Goal: Contribute content: Contribute content

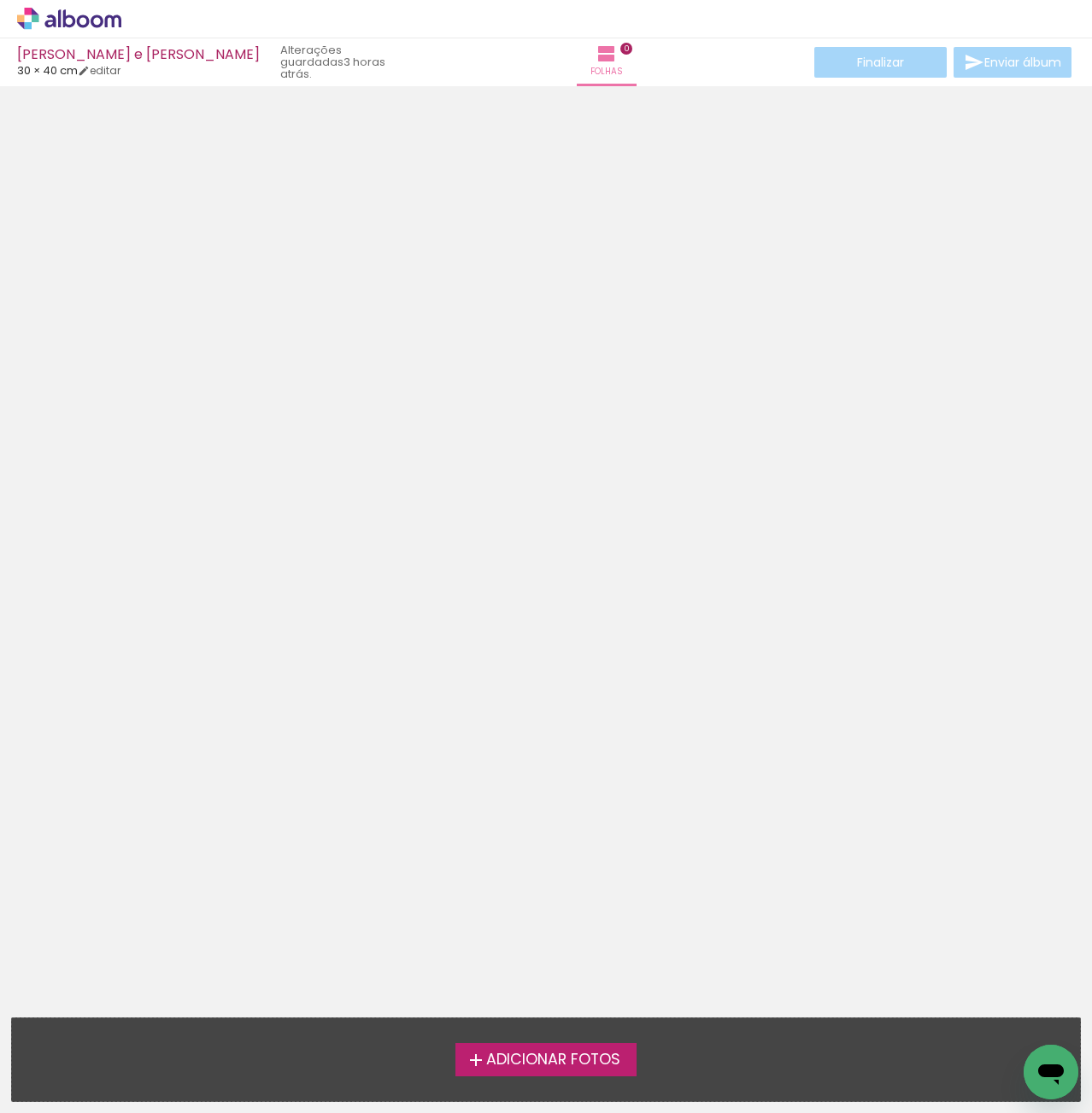
click at [571, 1064] on span "Adicionar Fotos" at bounding box center [553, 1061] width 134 height 15
click at [0, 0] on input "file" at bounding box center [0, 0] width 0 height 0
click at [593, 1058] on span "Adicionar Fotos" at bounding box center [553, 1061] width 134 height 15
click at [0, 0] on input "file" at bounding box center [0, 0] width 0 height 0
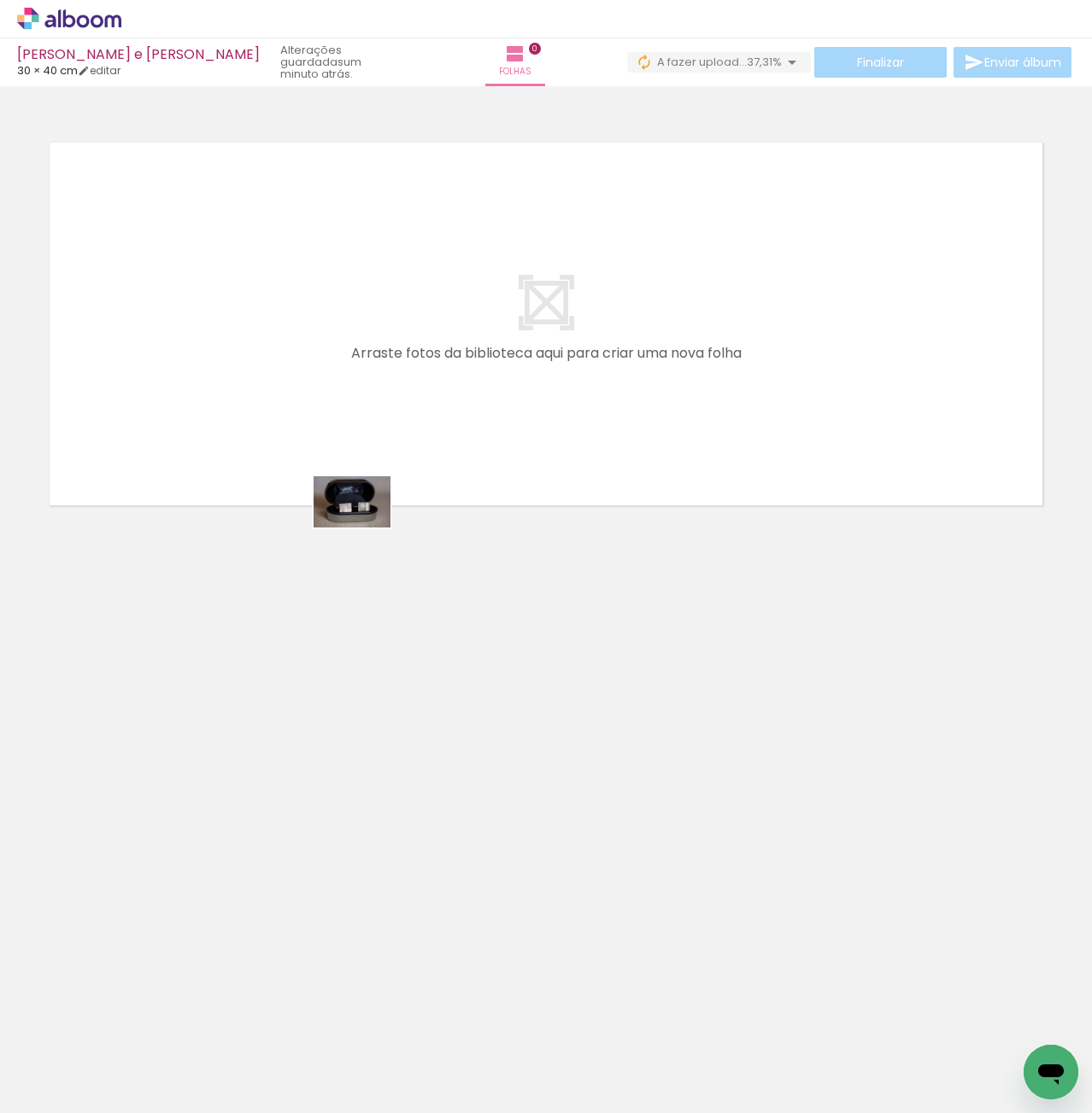
drag, startPoint x: 218, startPoint y: 1000, endPoint x: 381, endPoint y: 676, distance: 362.7
click at [387, 446] on quentale-workspace at bounding box center [546, 556] width 1092 height 1113
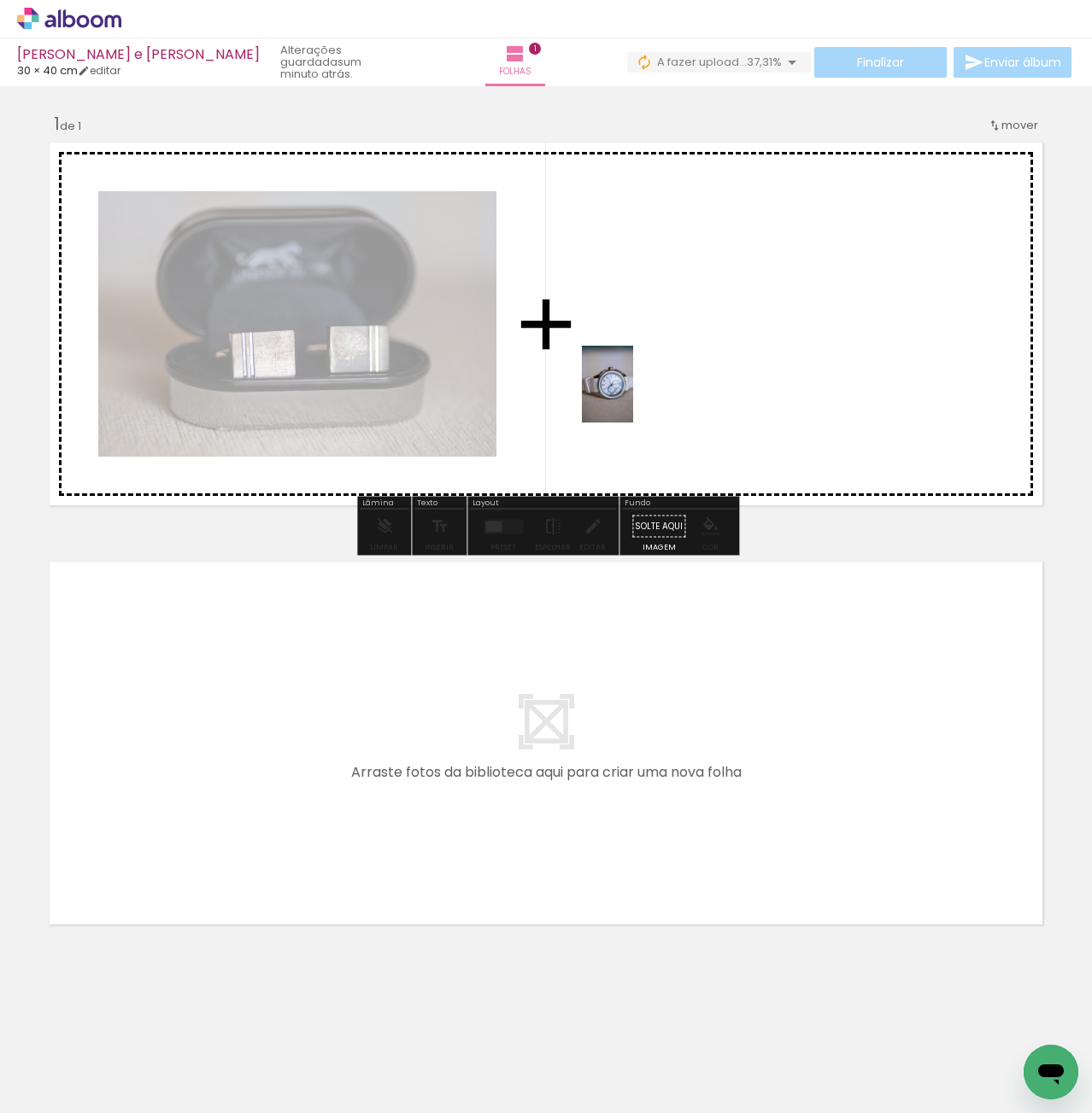
drag, startPoint x: 345, startPoint y: 946, endPoint x: 607, endPoint y: 478, distance: 536.3
click at [640, 379] on quentale-workspace at bounding box center [546, 556] width 1092 height 1113
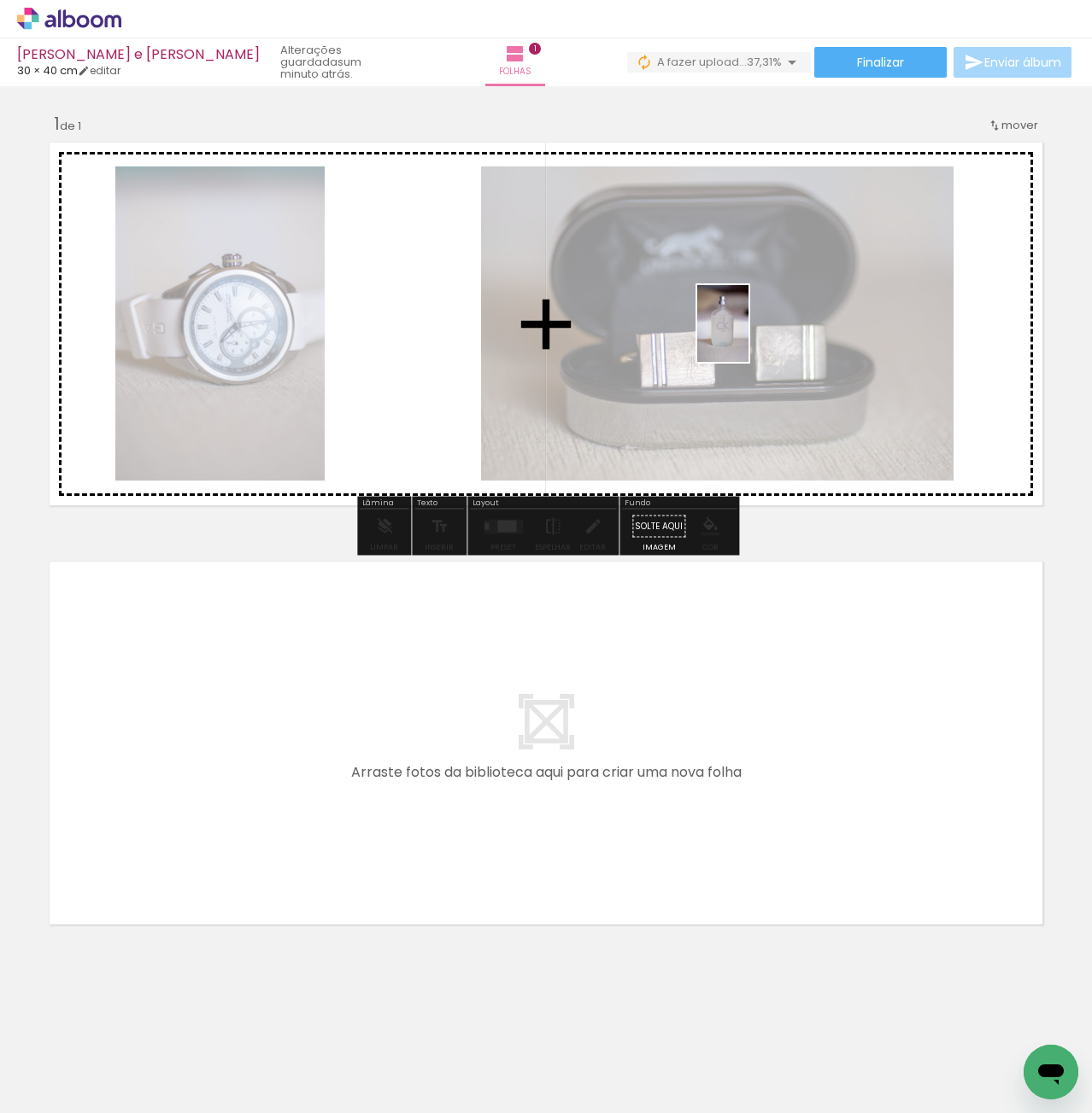
drag, startPoint x: 375, startPoint y: 1072, endPoint x: 748, endPoint y: 337, distance: 824.2
click at [748, 337] on quentale-workspace at bounding box center [546, 556] width 1092 height 1113
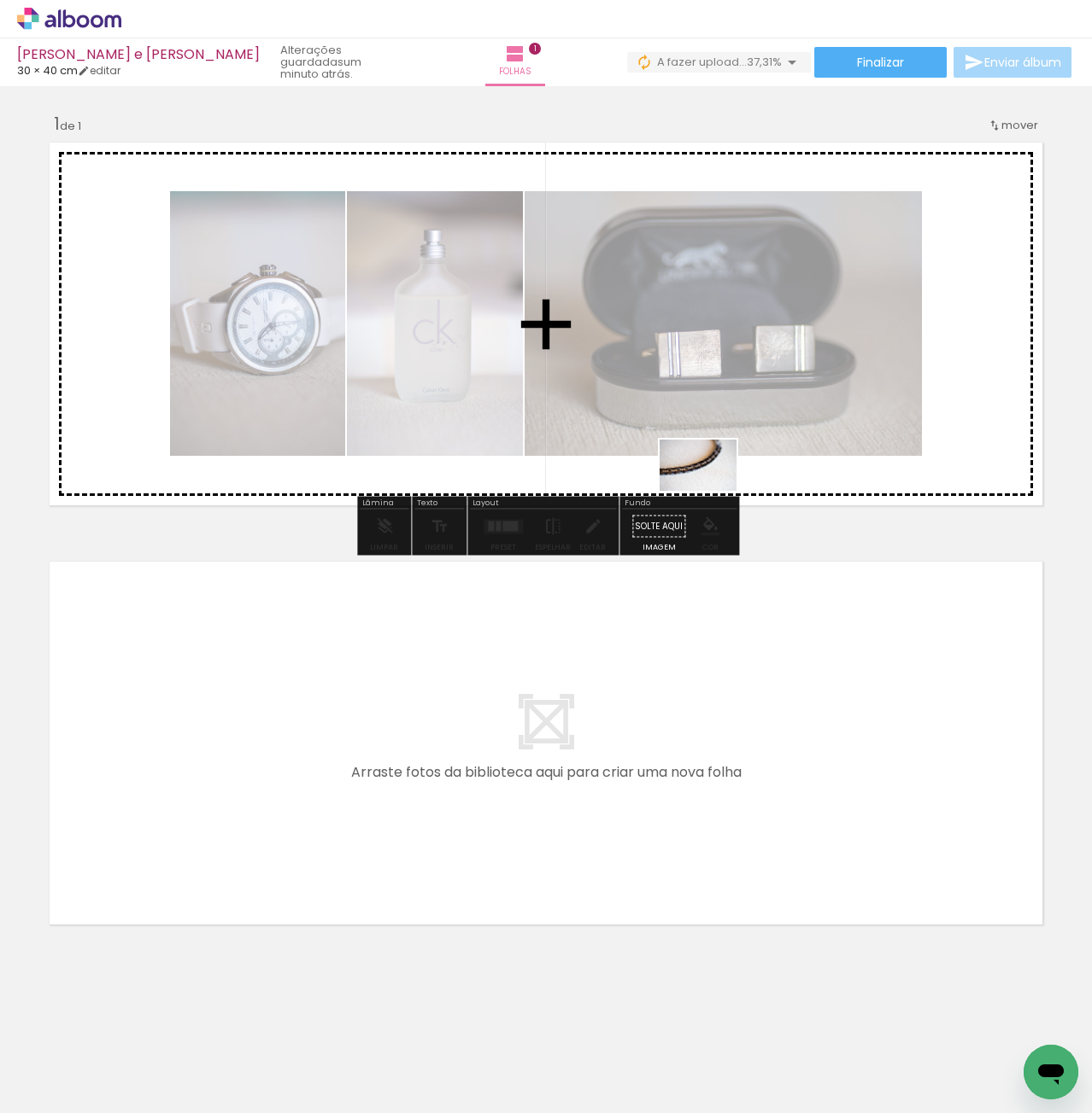
drag, startPoint x: 485, startPoint y: 1075, endPoint x: 686, endPoint y: 637, distance: 481.9
click at [715, 477] on quentale-workspace at bounding box center [546, 556] width 1092 height 1113
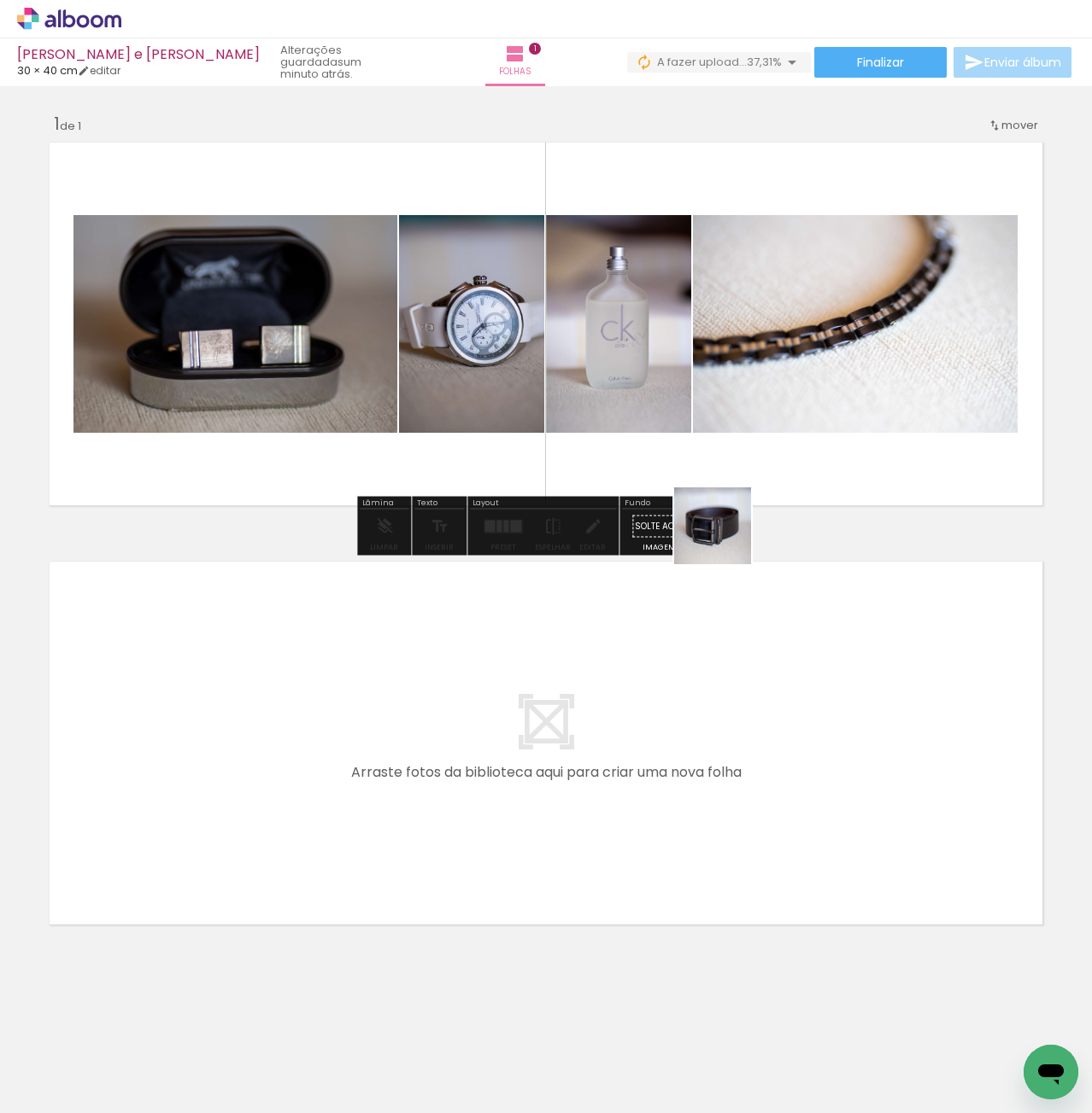
drag, startPoint x: 552, startPoint y: 1083, endPoint x: 766, endPoint y: 404, distance: 711.9
click at [766, 404] on quentale-workspace at bounding box center [546, 556] width 1092 height 1113
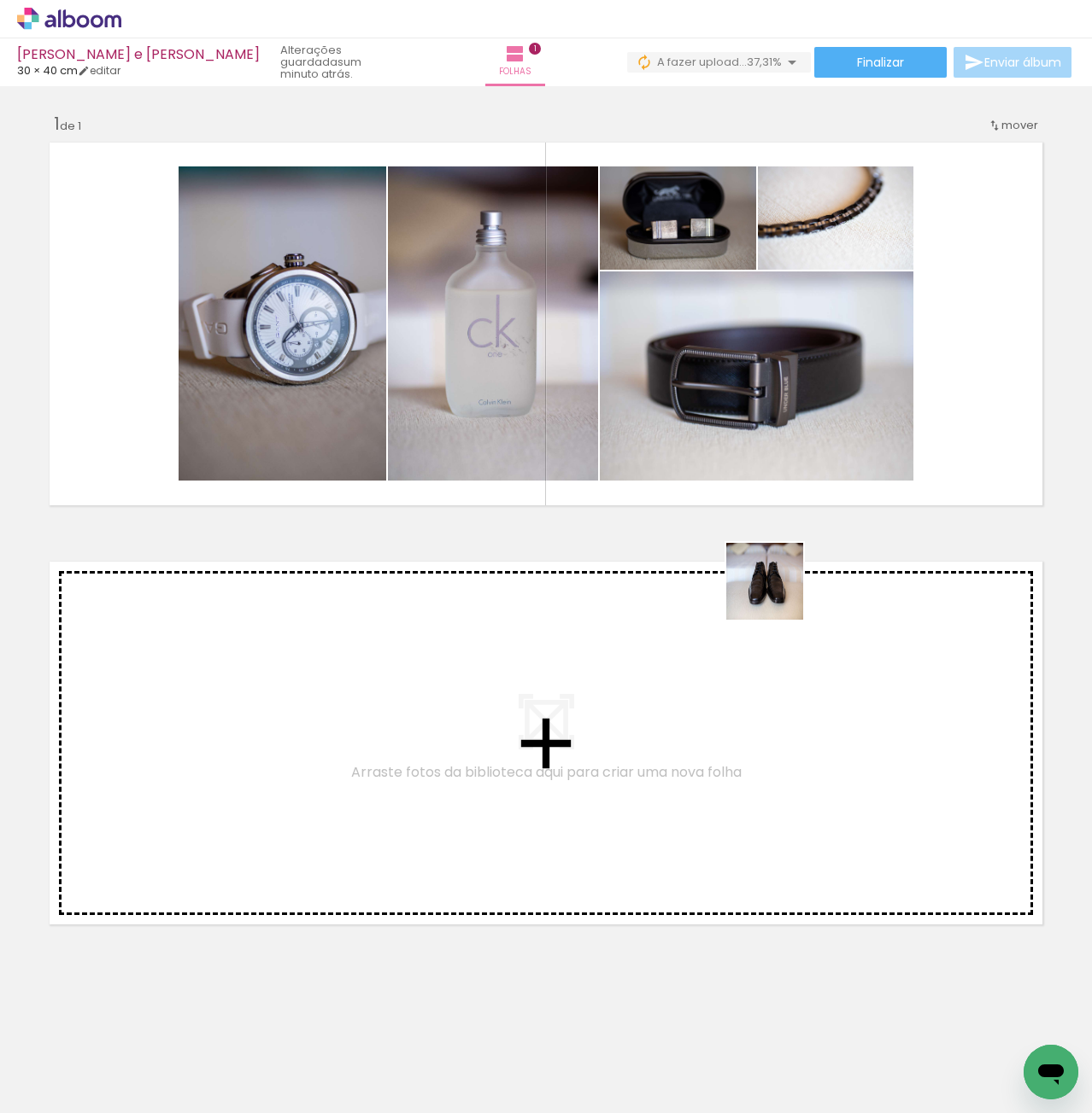
drag, startPoint x: 650, startPoint y: 1044, endPoint x: 835, endPoint y: 599, distance: 481.9
click at [835, 449] on quentale-workspace at bounding box center [546, 556] width 1092 height 1113
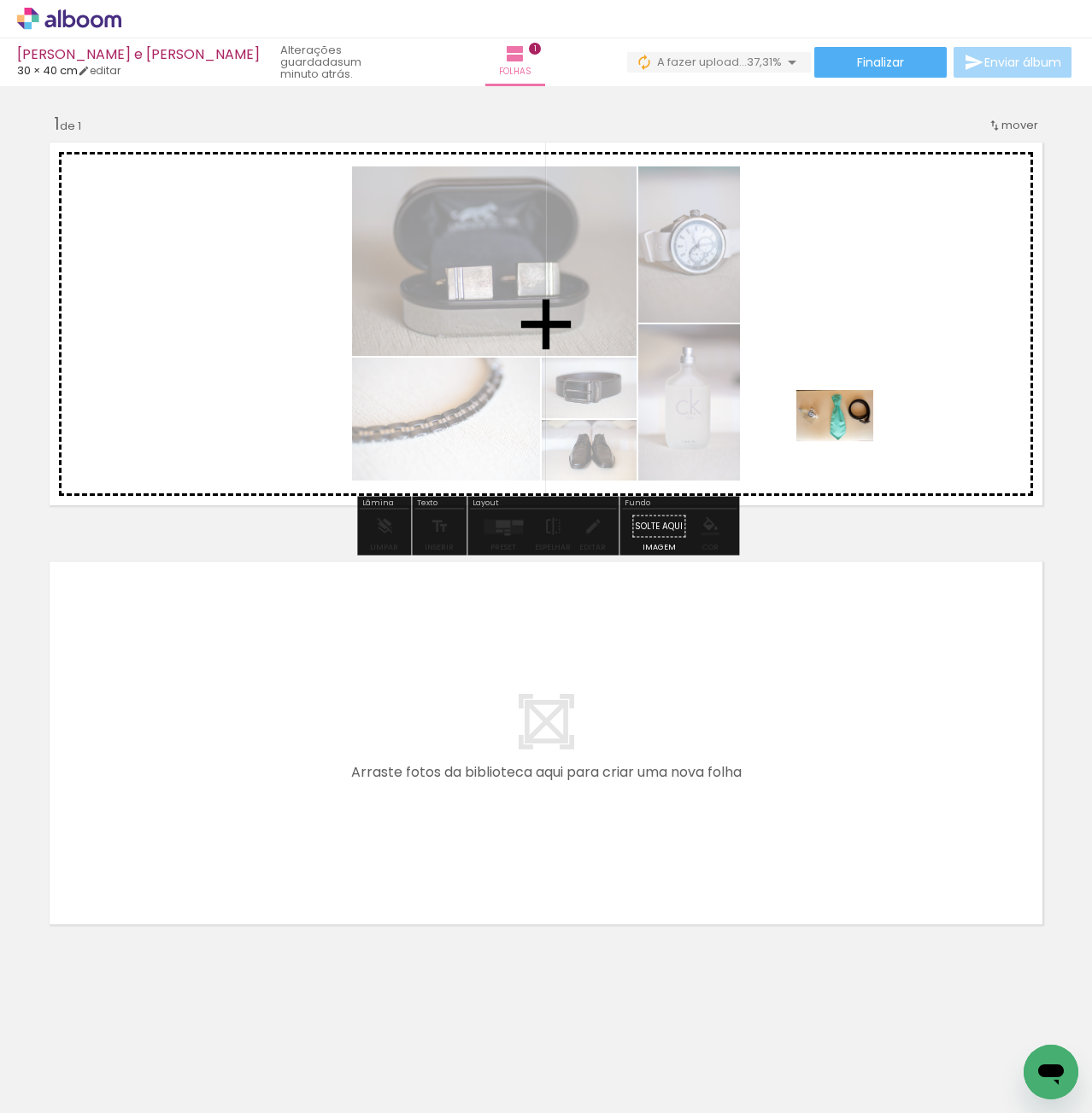
drag, startPoint x: 740, startPoint y: 1065, endPoint x: 827, endPoint y: 493, distance: 578.6
click at [848, 431] on quentale-workspace at bounding box center [546, 556] width 1092 height 1113
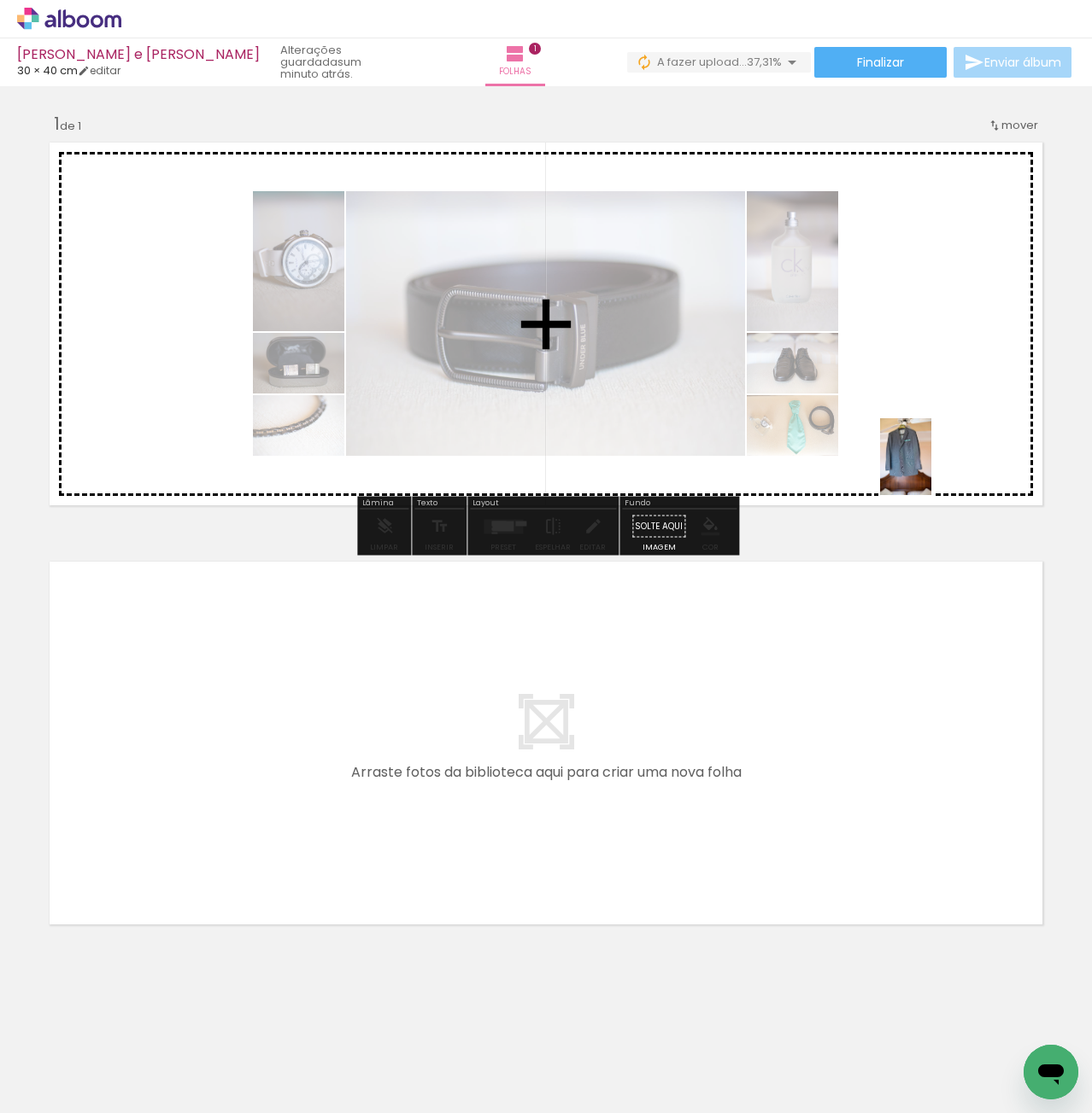
drag, startPoint x: 830, startPoint y: 1060, endPoint x: 929, endPoint y: 622, distance: 449.0
click at [936, 465] on quentale-workspace at bounding box center [546, 556] width 1092 height 1113
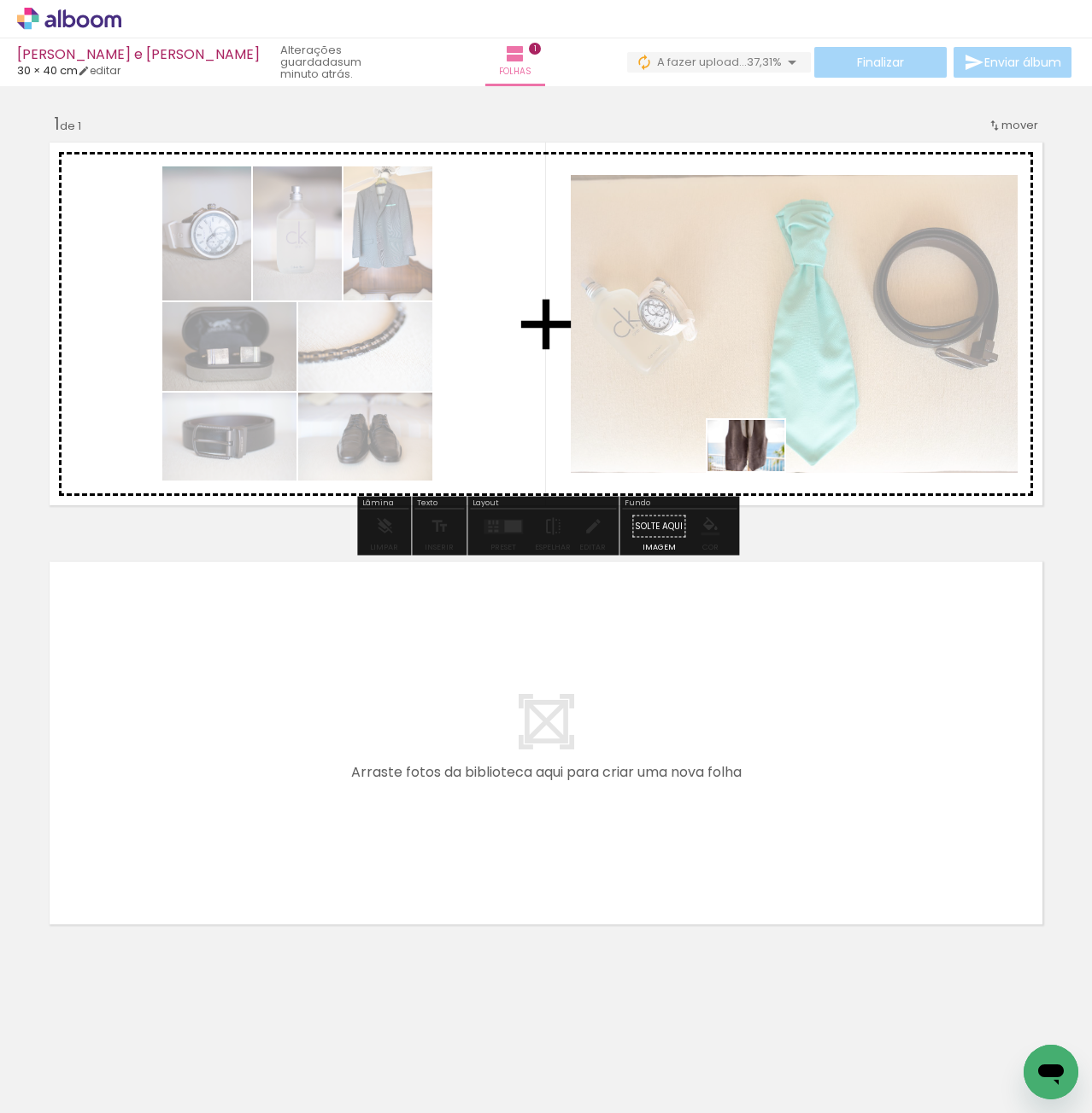
drag, startPoint x: 924, startPoint y: 1059, endPoint x: 778, endPoint y: 496, distance: 581.6
click at [757, 457] on quentale-workspace at bounding box center [546, 556] width 1092 height 1113
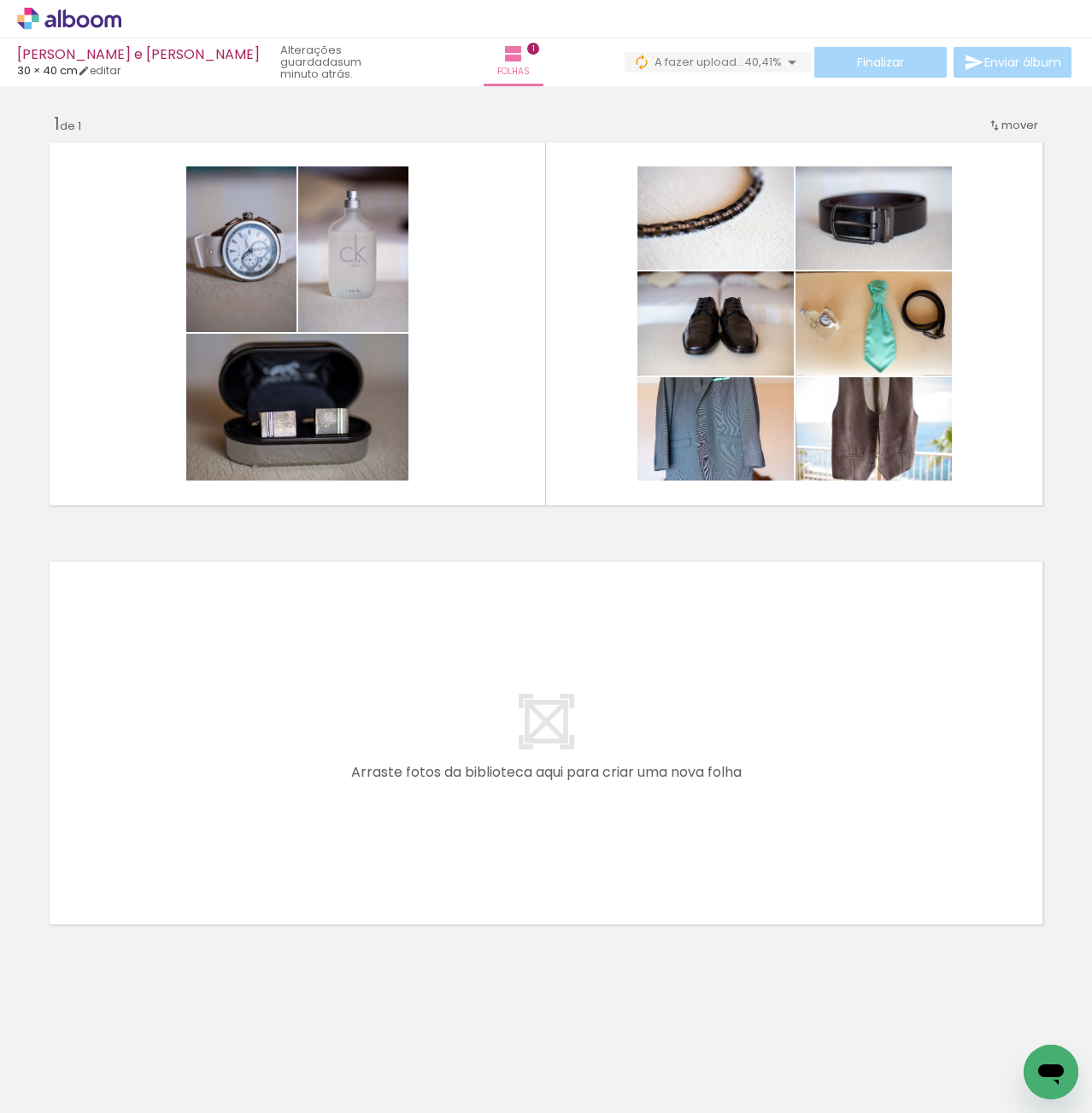
scroll to position [0, 366]
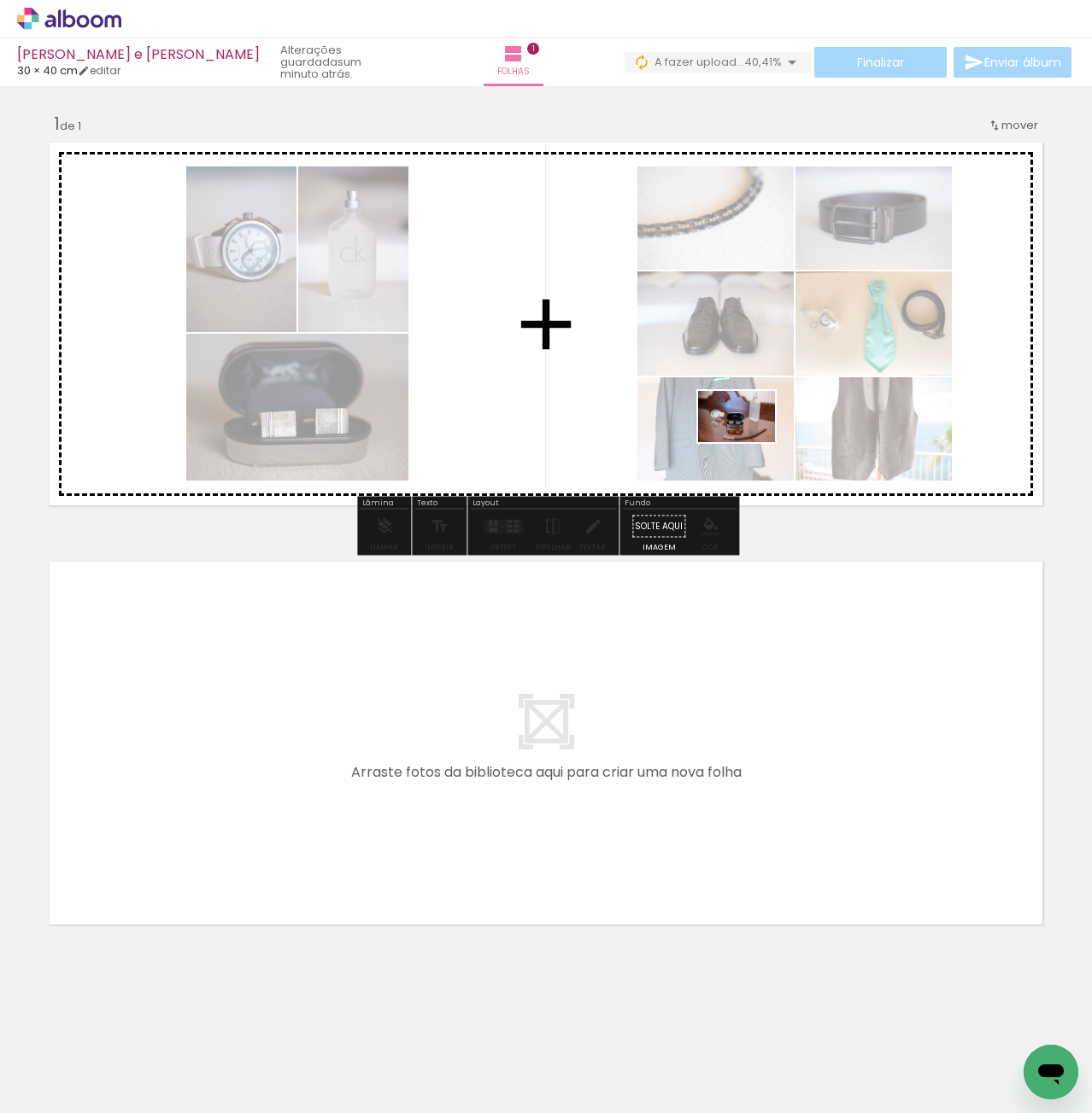
drag, startPoint x: 692, startPoint y: 1073, endPoint x: 729, endPoint y: 477, distance: 597.1
click at [749, 440] on quentale-workspace at bounding box center [546, 556] width 1092 height 1113
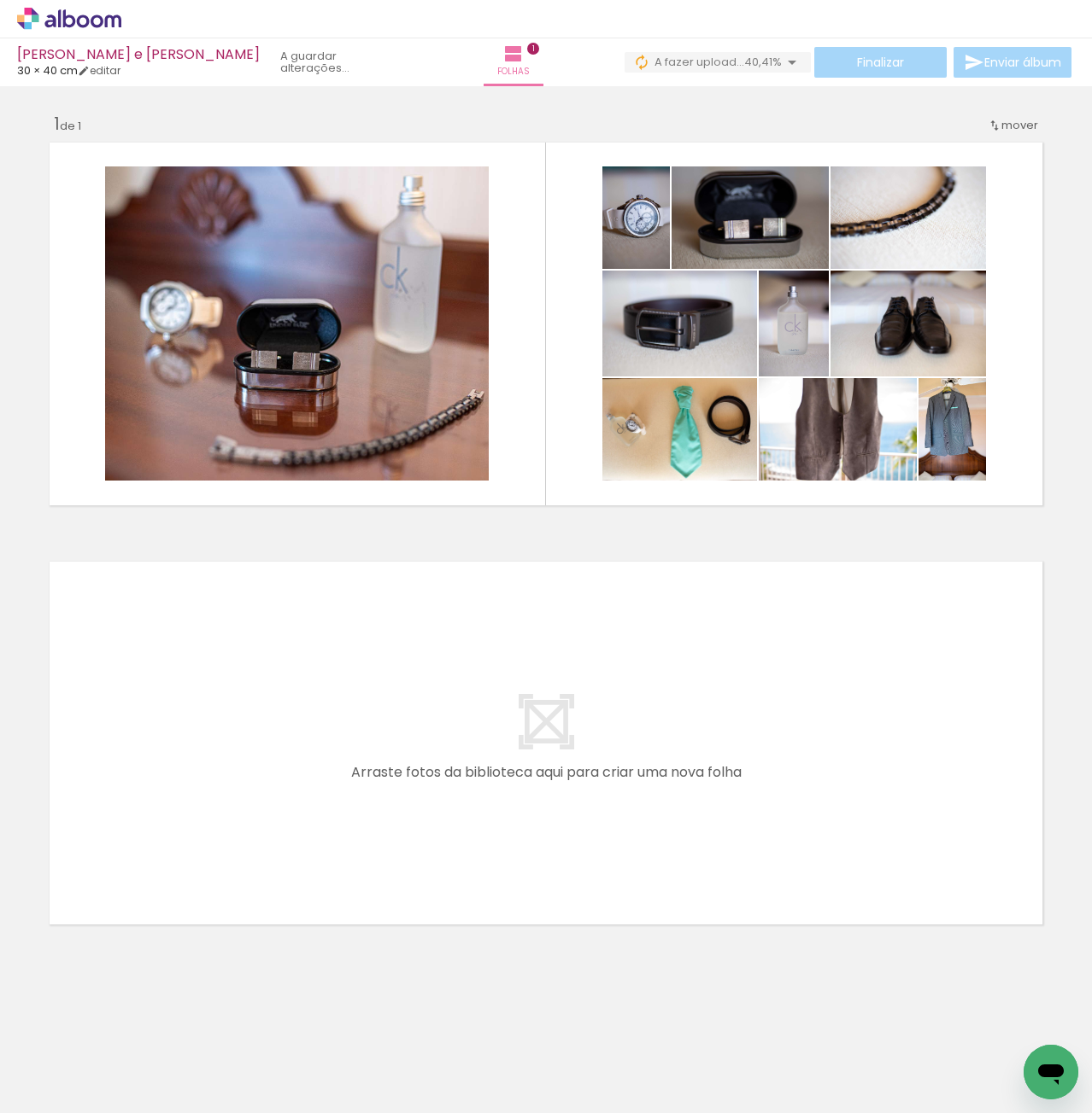
scroll to position [0, 483]
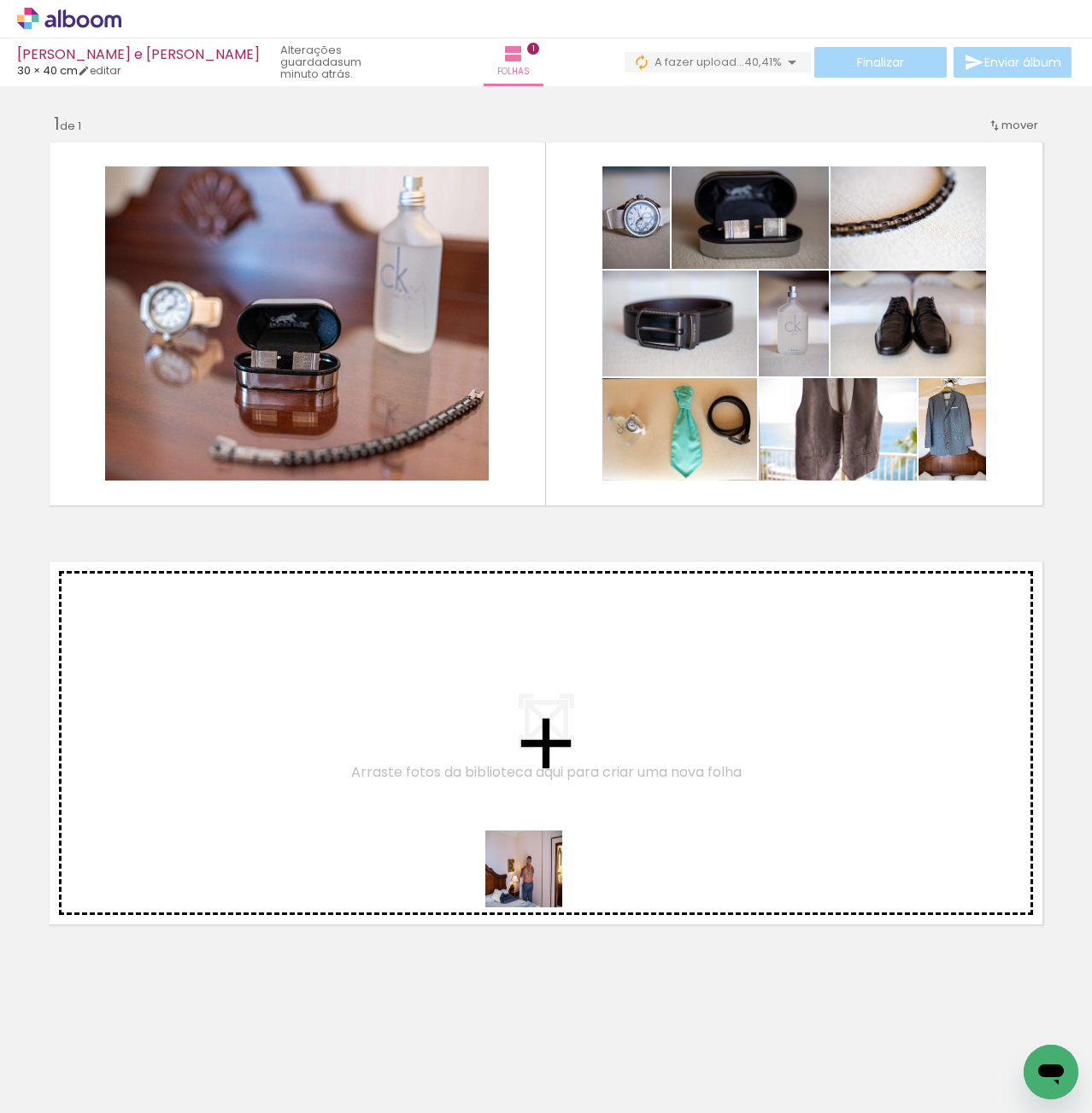
drag, startPoint x: 641, startPoint y: 1066, endPoint x: 762, endPoint y: 982, distance: 147.3
click at [468, 772] on quentale-workspace at bounding box center [546, 556] width 1092 height 1113
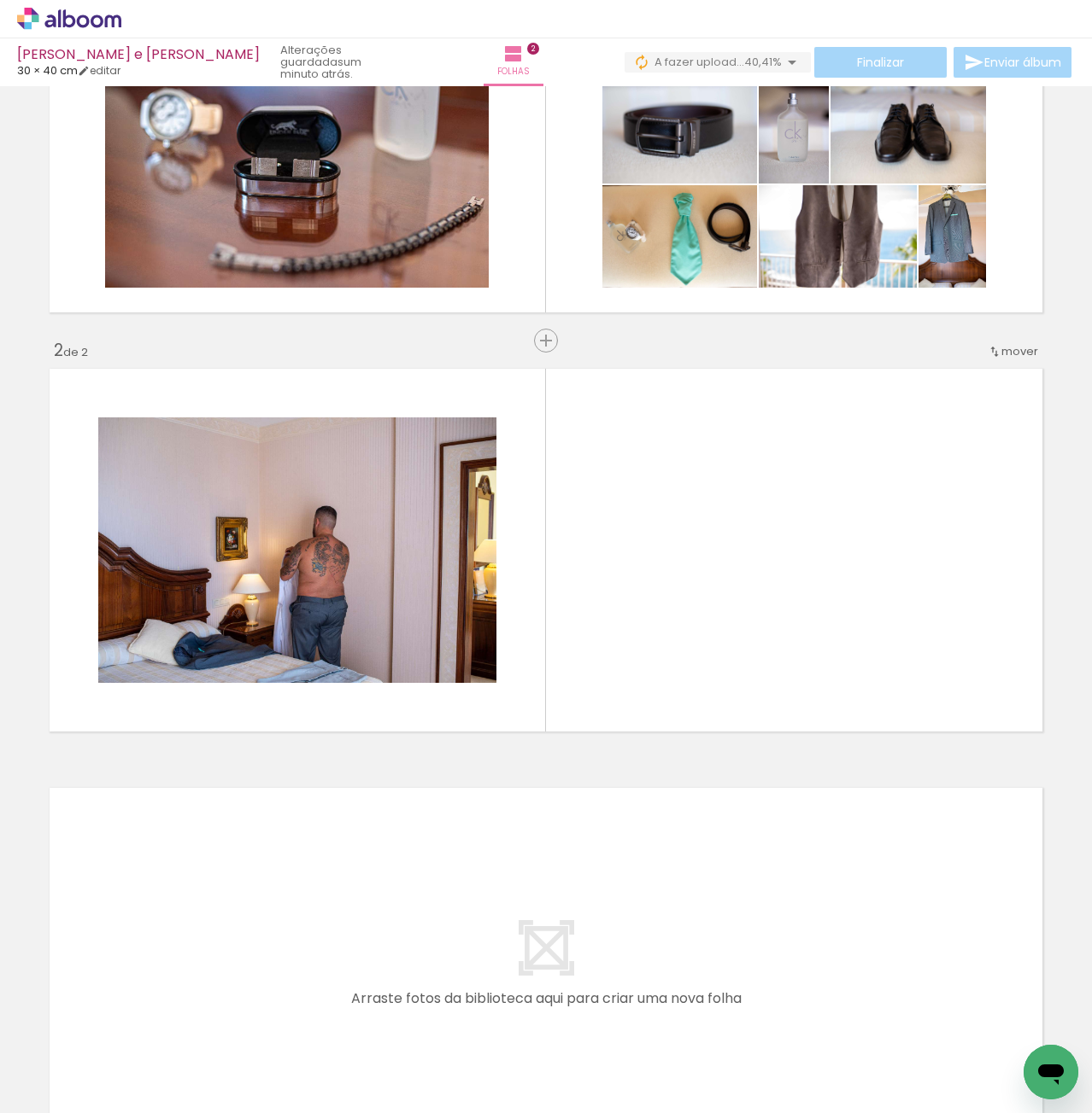
scroll to position [198, 0]
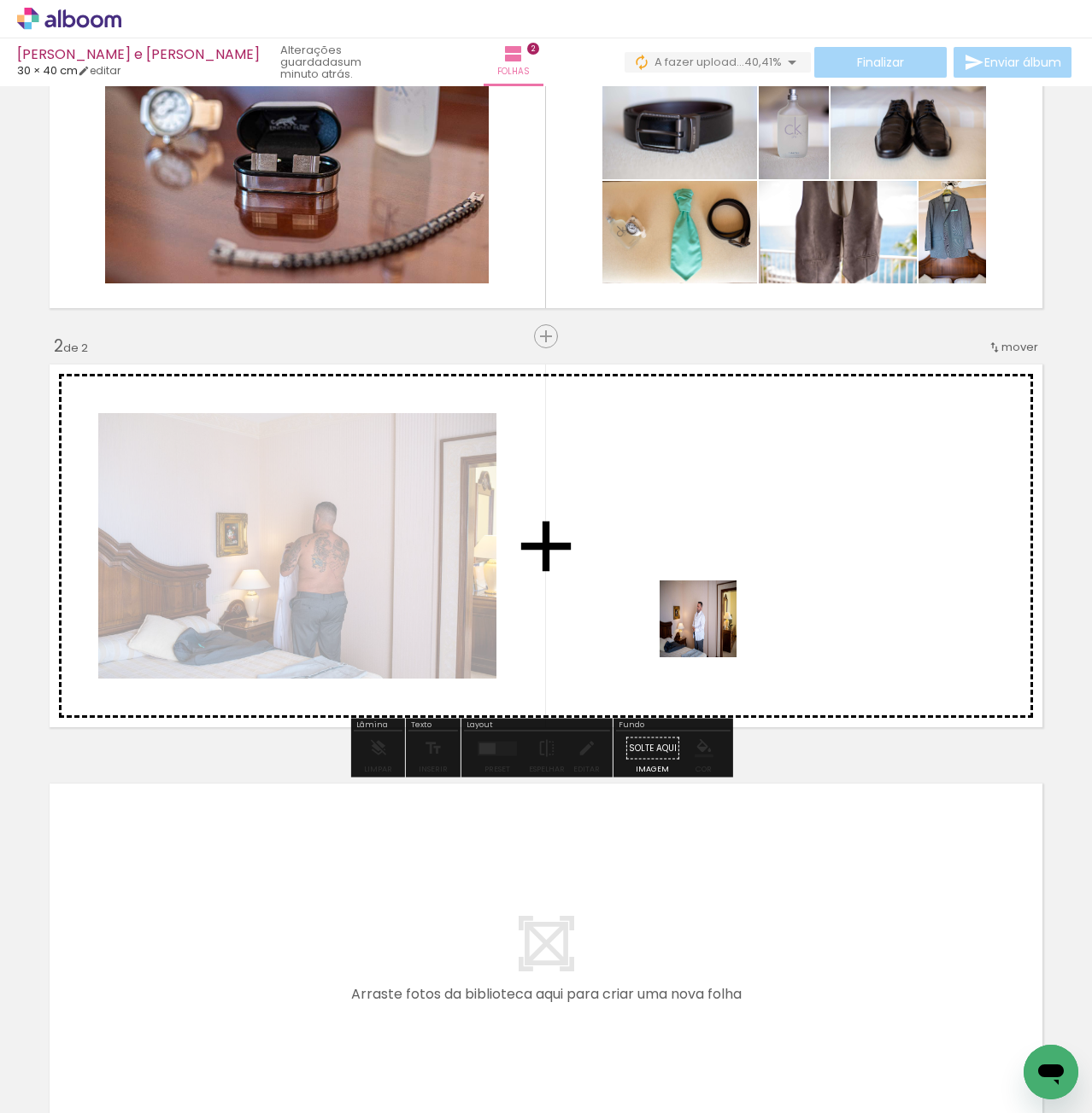
drag, startPoint x: 760, startPoint y: 1055, endPoint x: 759, endPoint y: 733, distance: 322.0
click at [710, 609] on quentale-workspace at bounding box center [546, 556] width 1092 height 1113
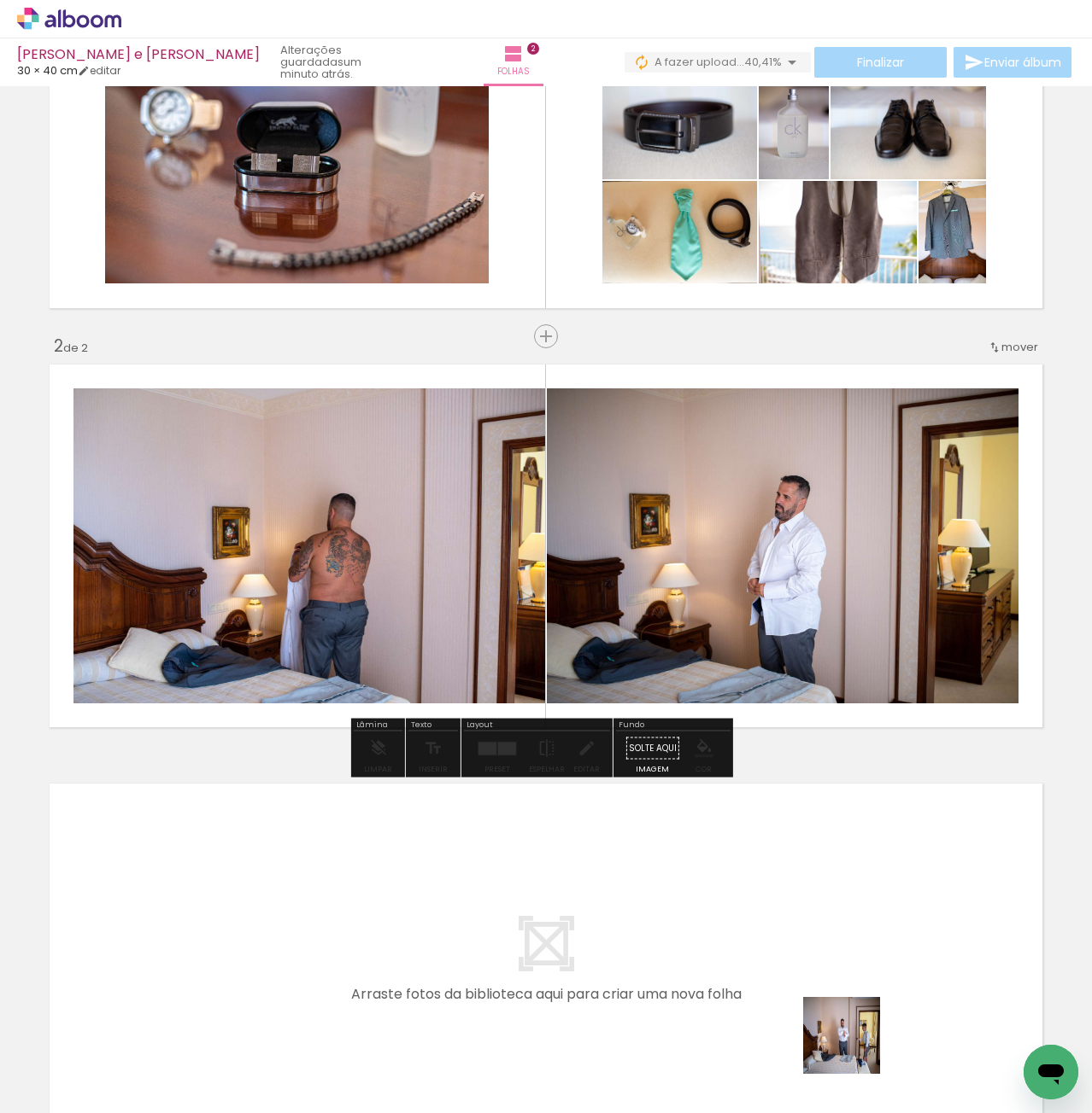
drag, startPoint x: 854, startPoint y: 1049, endPoint x: 704, endPoint y: 605, distance: 468.7
click at [693, 563] on quentale-workspace at bounding box center [546, 556] width 1092 height 1113
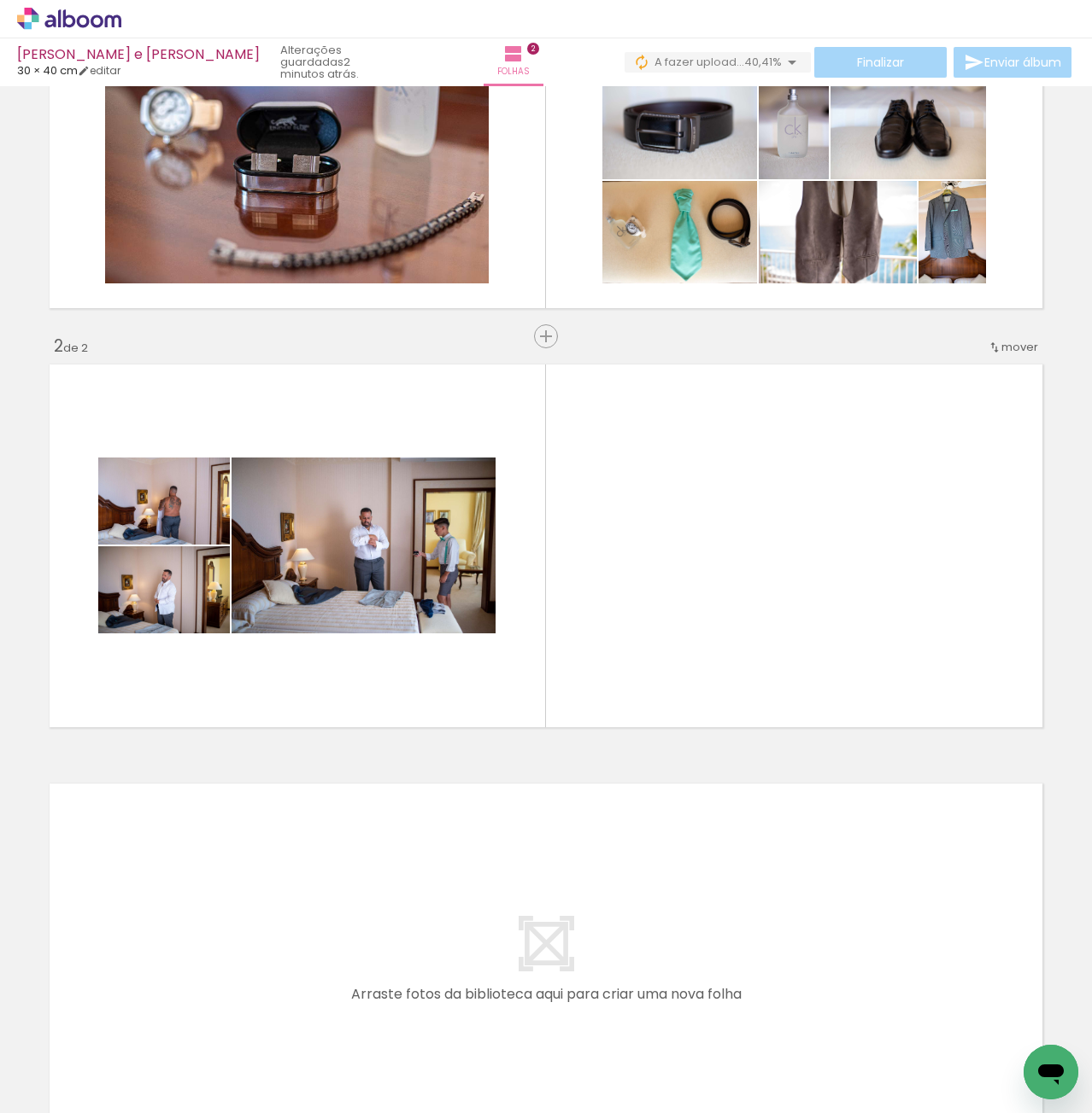
scroll to position [0, 965]
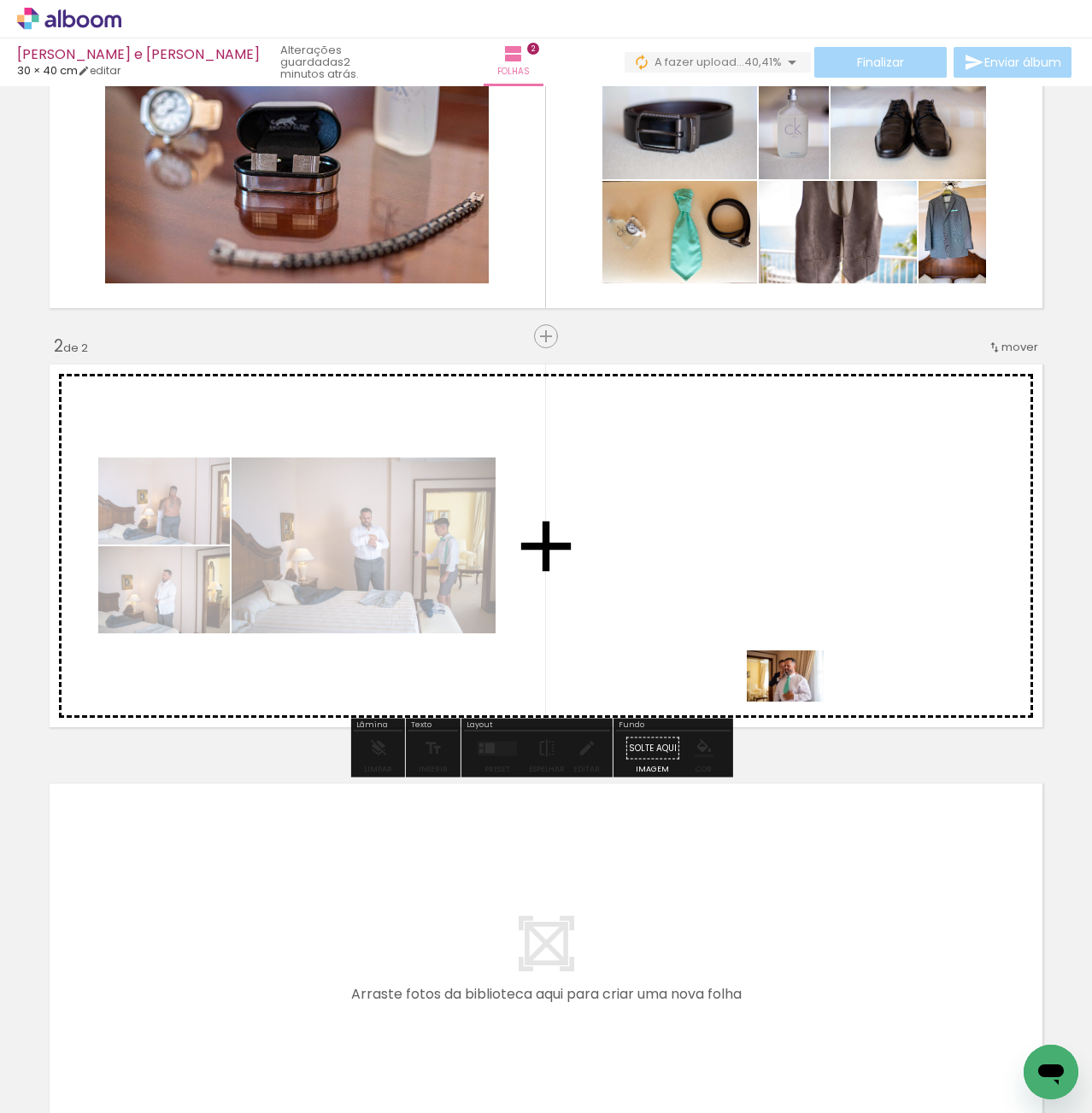
drag, startPoint x: 763, startPoint y: 1067, endPoint x: 798, endPoint y: 702, distance: 366.7
click at [798, 702] on quentale-workspace at bounding box center [546, 556] width 1092 height 1113
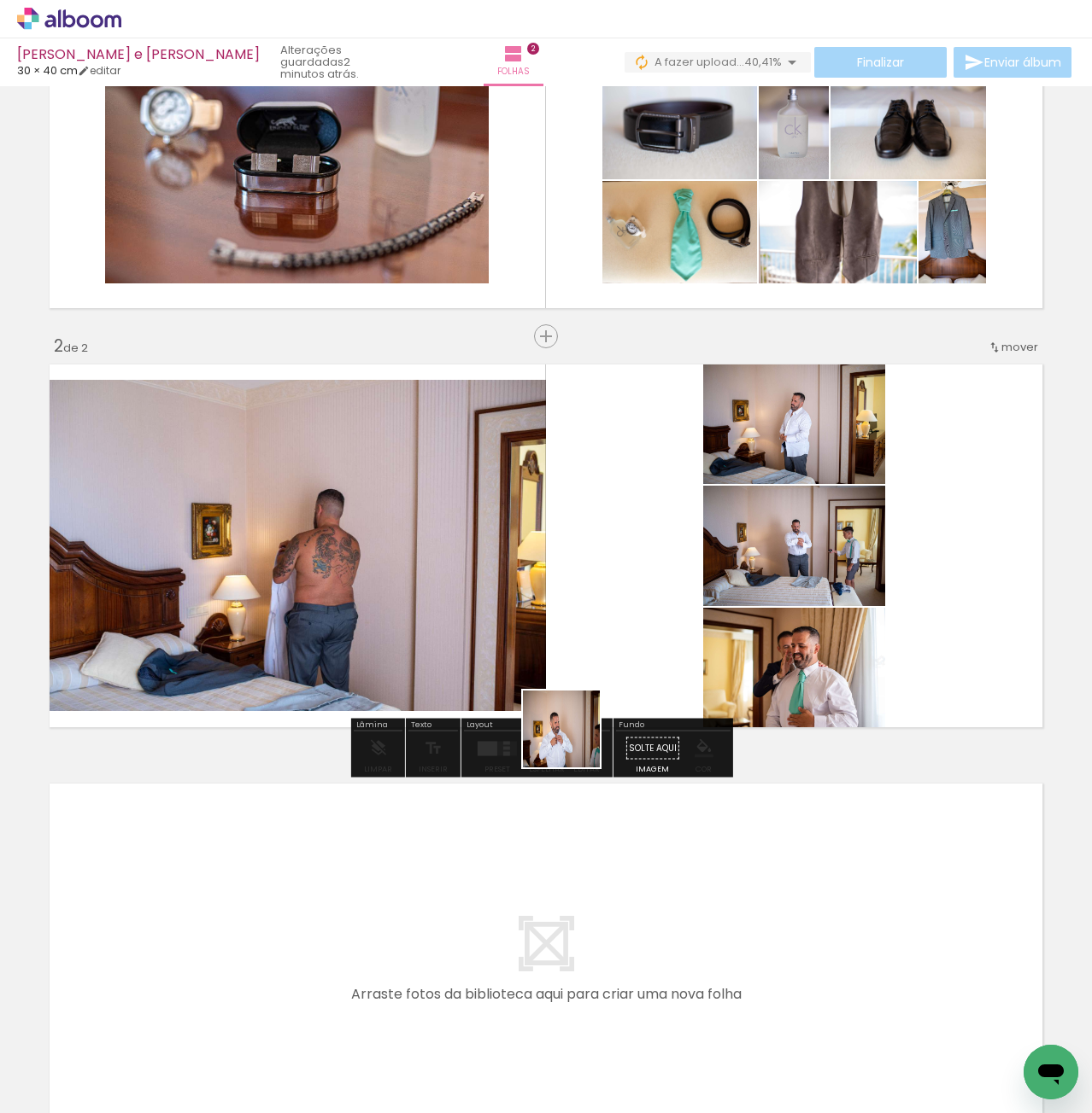
drag, startPoint x: 565, startPoint y: 1077, endPoint x: 592, endPoint y: 660, distance: 417.9
click at [589, 642] on quentale-workspace at bounding box center [546, 556] width 1092 height 1113
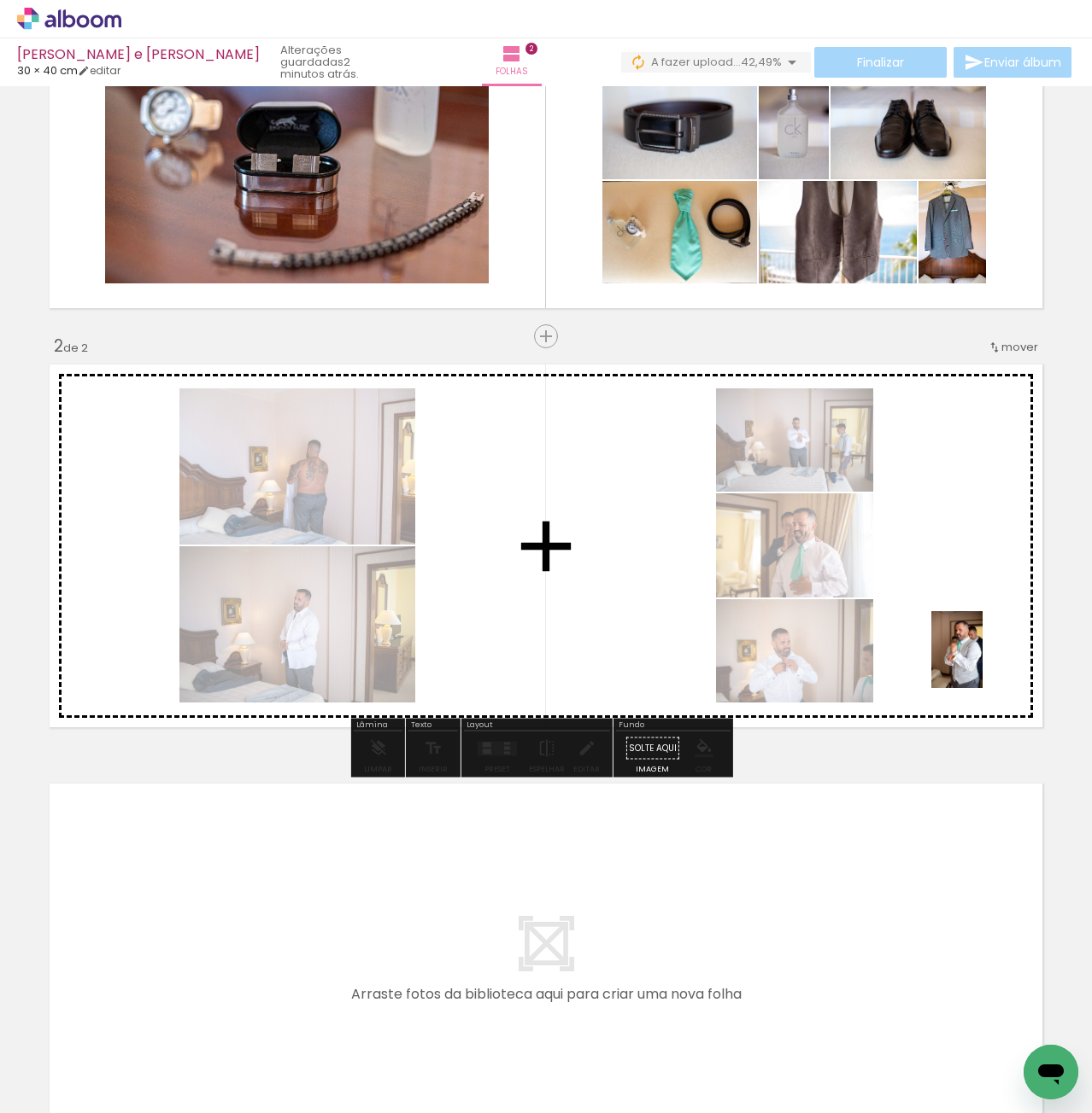
drag, startPoint x: 945, startPoint y: 1054, endPoint x: 982, endPoint y: 663, distance: 392.7
click at [982, 663] on quentale-workspace at bounding box center [546, 556] width 1092 height 1113
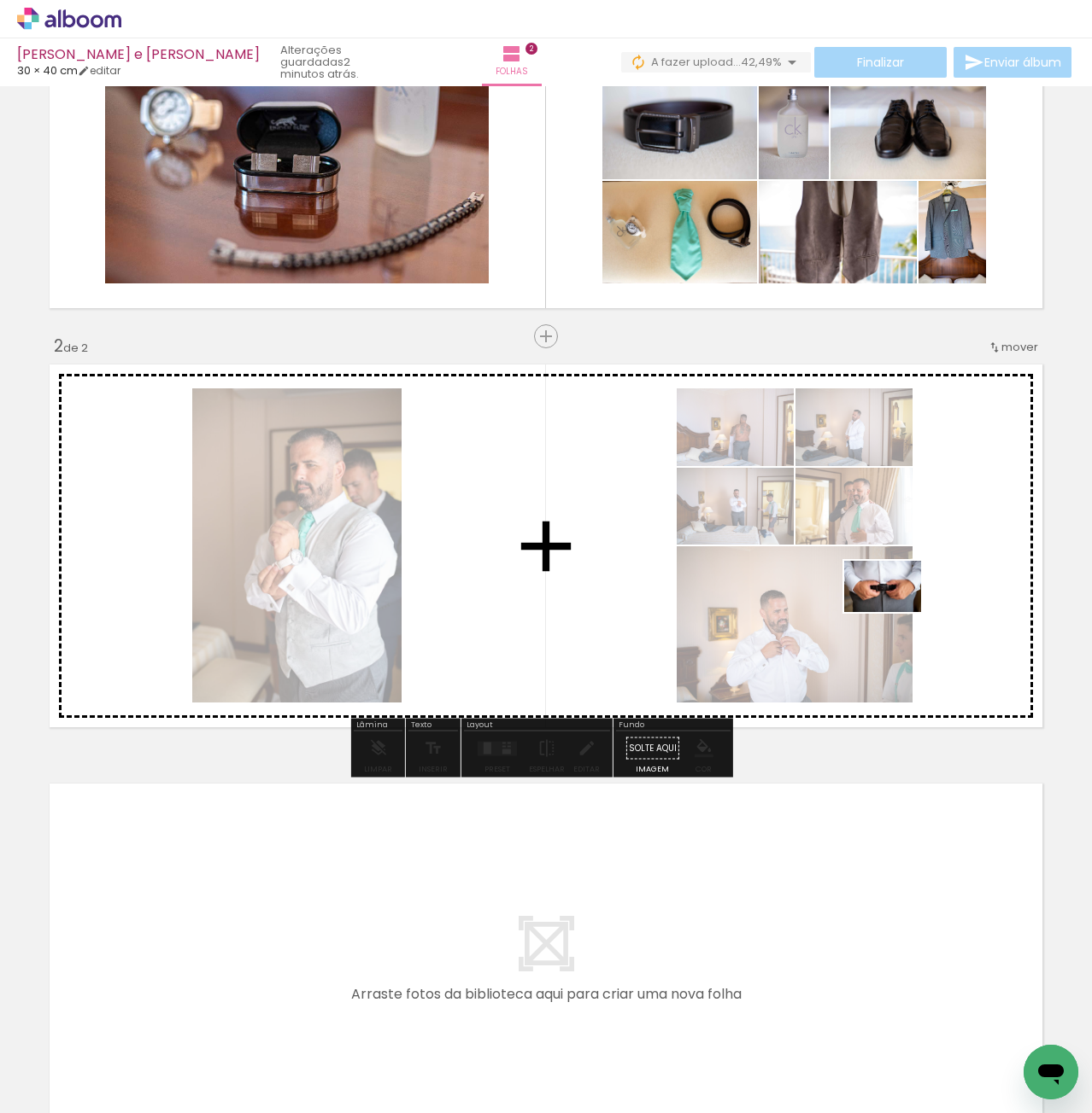
drag, startPoint x: 845, startPoint y: 1034, endPoint x: 889, endPoint y: 622, distance: 414.3
click at [896, 610] on quentale-workspace at bounding box center [546, 556] width 1092 height 1113
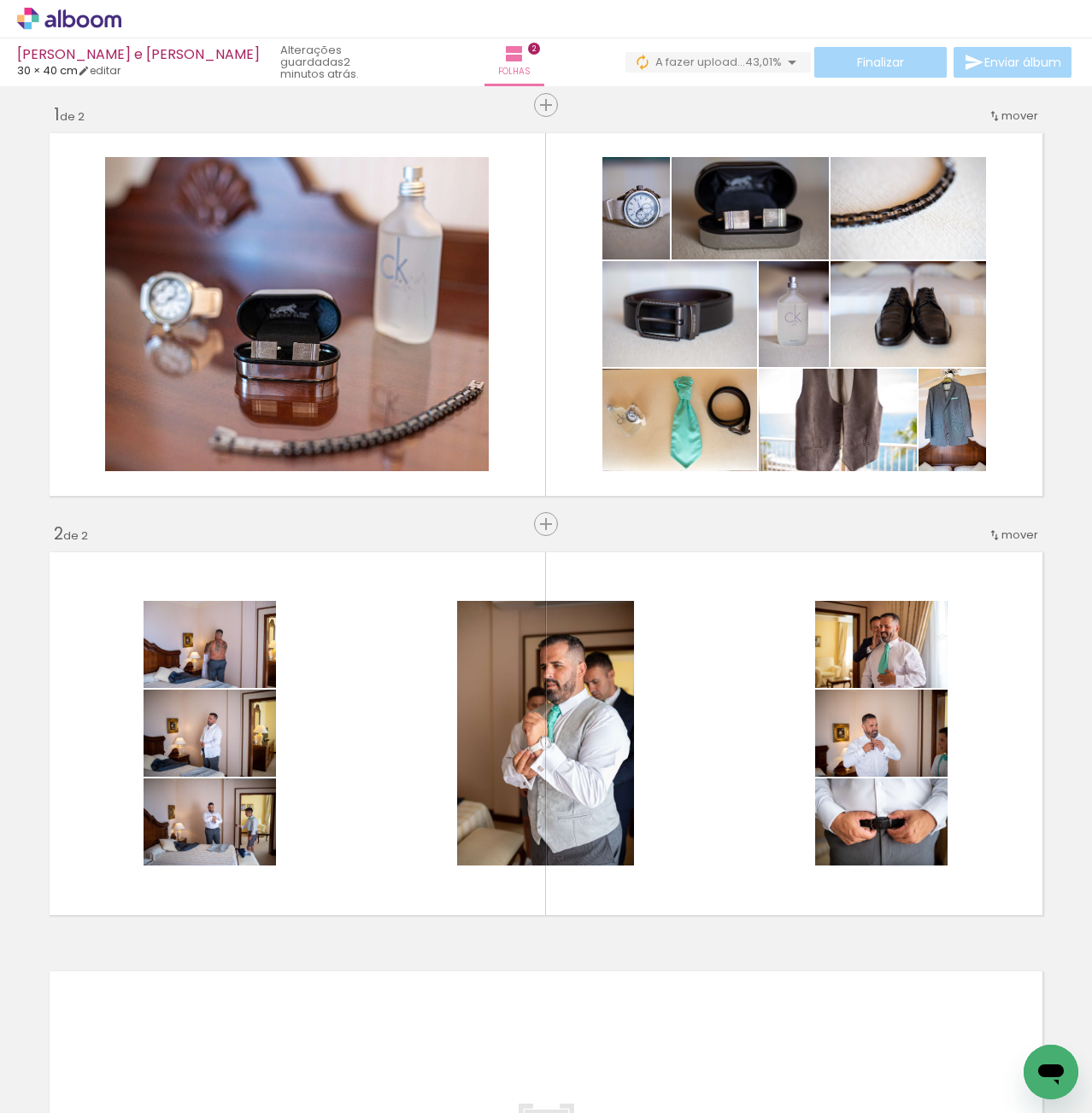
scroll to position [0, 0]
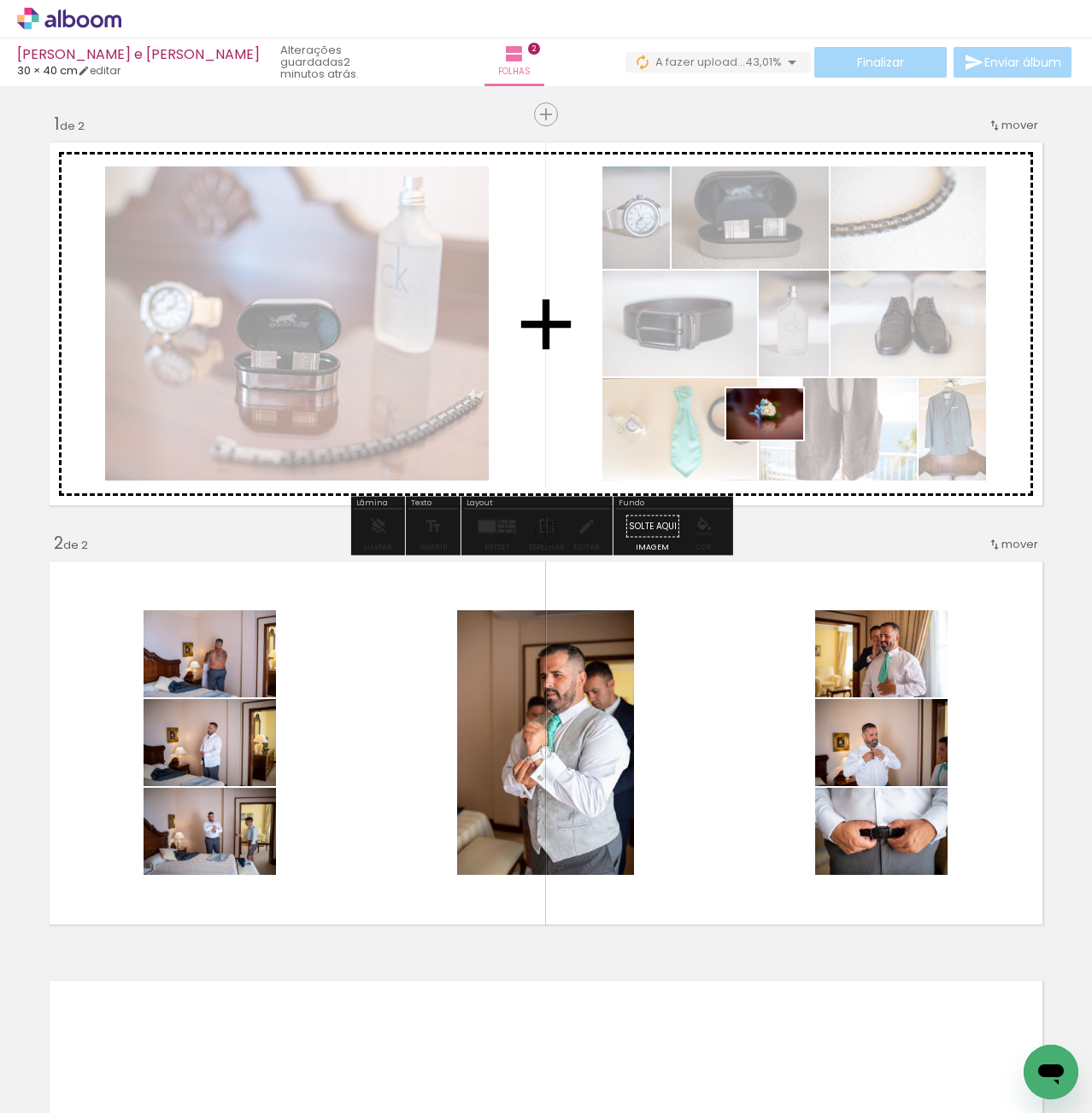
drag, startPoint x: 912, startPoint y: 1043, endPoint x: 765, endPoint y: 429, distance: 631.4
click at [772, 429] on quentale-workspace at bounding box center [546, 556] width 1092 height 1113
